Goal: Task Accomplishment & Management: Use online tool/utility

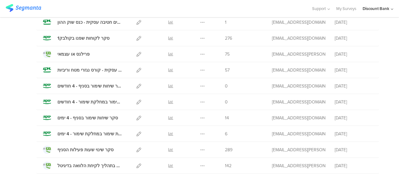
scroll to position [86, 0]
click at [136, 85] on div at bounding box center [138, 86] width 13 height 16
drag, startPoint x: 88, startPoint y: 88, endPoint x: 83, endPoint y: 86, distance: 5.3
click at [88, 88] on div "סקר שיחות שימור בסניף - 4 חודשים" at bounding box center [89, 85] width 65 height 7
click at [136, 101] on icon at bounding box center [138, 101] width 5 height 5
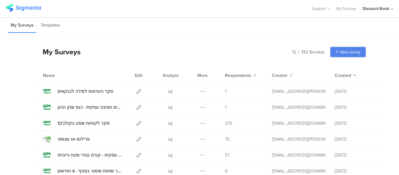
scroll to position [4, 0]
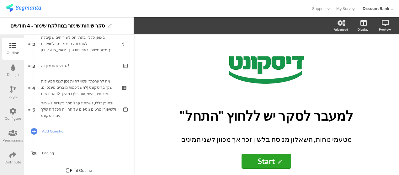
scroll to position [52, 0]
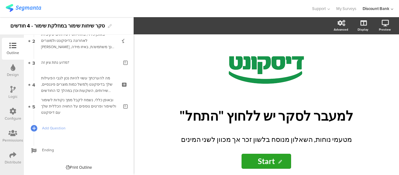
click at [0, 0] on div at bounding box center [0, 0] width 0 height 0
click at [377, 135] on div at bounding box center [377, 133] width 8 height 8
click at [379, 134] on div at bounding box center [377, 133] width 8 height 8
click at [378, 134] on icon at bounding box center [377, 133] width 3 height 4
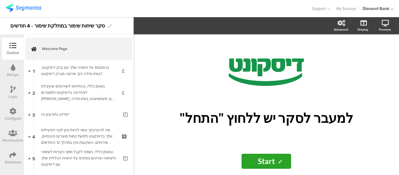
click at [69, 71] on div "בהתבסס על החוויה שלך עם בנק דיסקונט, באיזו מידה הנך מרוצה מבנק דיסקונט?" at bounding box center [78, 71] width 75 height 13
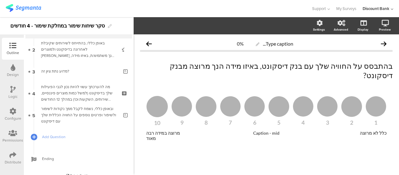
scroll to position [52, 0]
